Goal: Find specific page/section: Find specific page/section

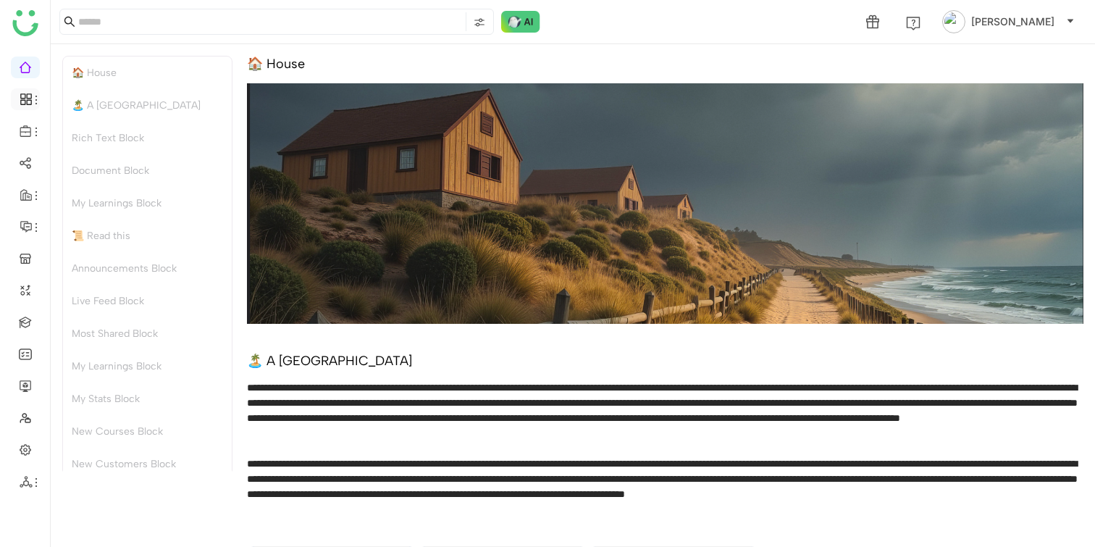
click at [35, 102] on icon at bounding box center [36, 100] width 12 height 12
click at [61, 128] on link "Dashboard" at bounding box center [101, 133] width 94 height 10
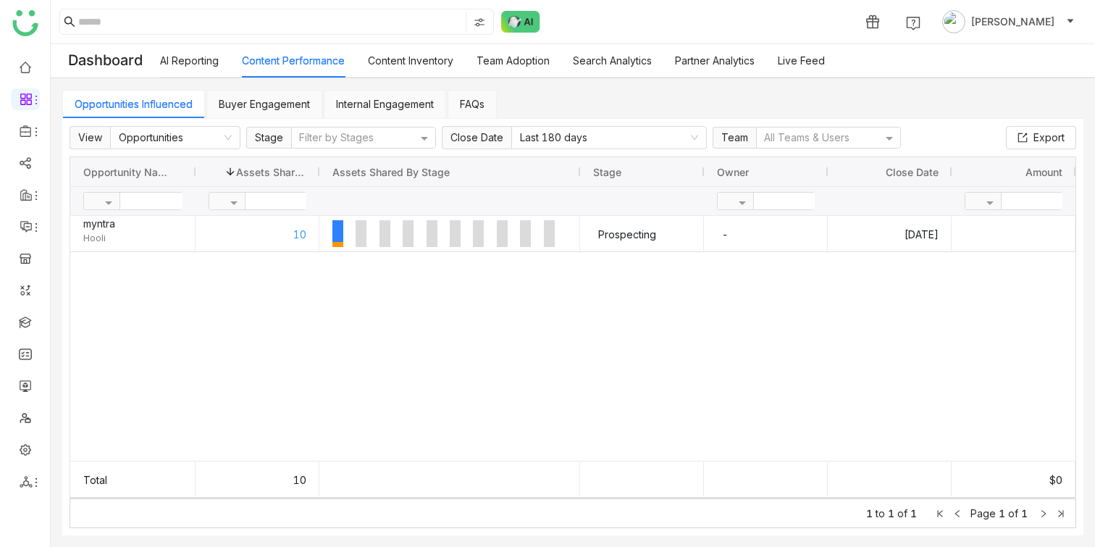
click at [403, 67] on link "Content Inventory" at bounding box center [410, 60] width 85 height 12
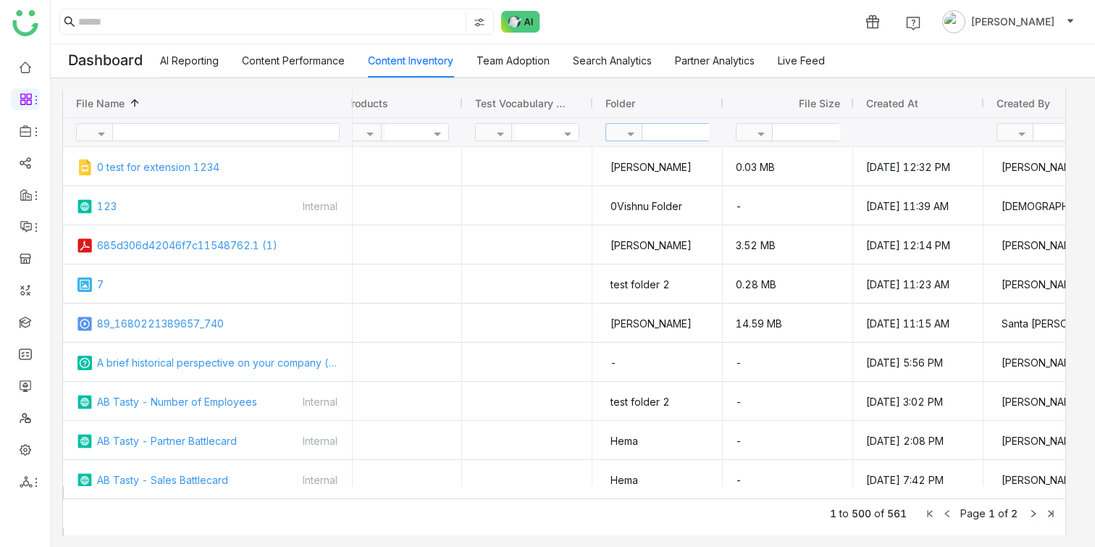
click at [680, 132] on input "text" at bounding box center [694, 132] width 105 height 17
click at [615, 132] on div at bounding box center [627, 133] width 43 height 12
